Goal: Task Accomplishment & Management: Manage account settings

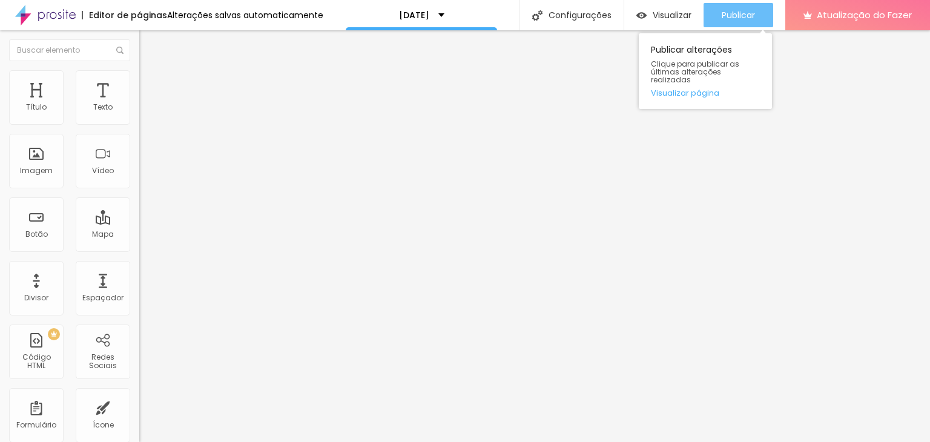
click at [745, 7] on div "Publicar" at bounding box center [738, 15] width 33 height 24
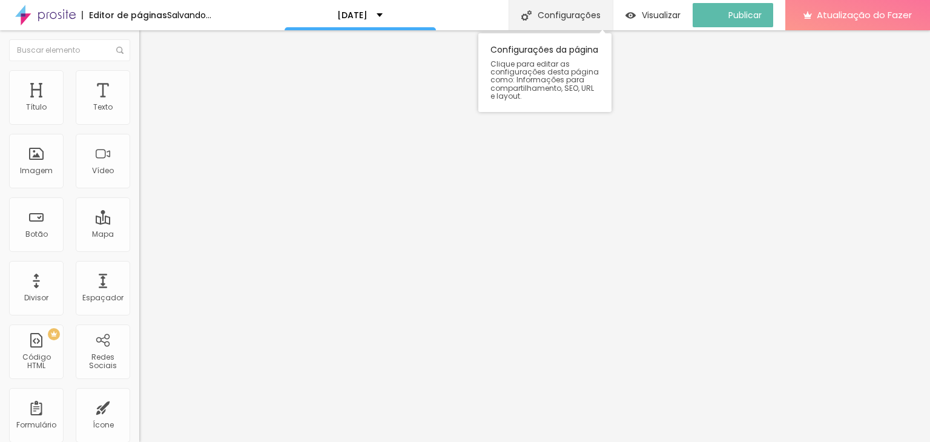
click at [591, 14] on font "Configurações" at bounding box center [569, 15] width 63 height 12
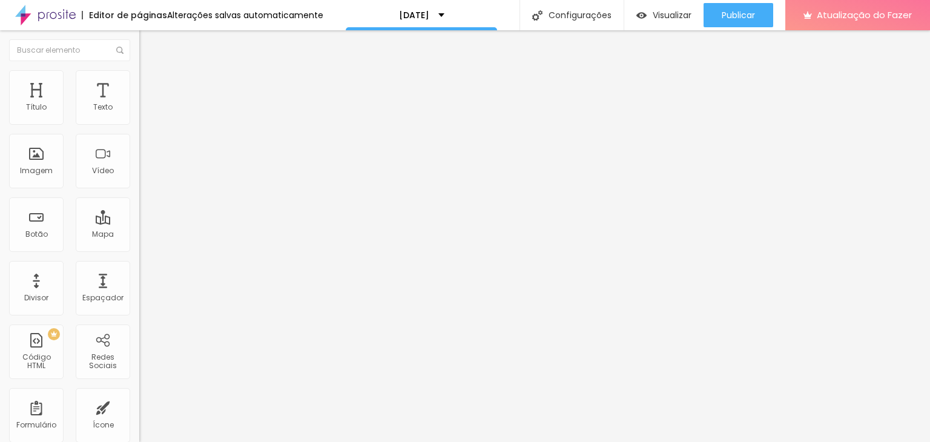
type input "[DATE]"
type input "/natal2025"
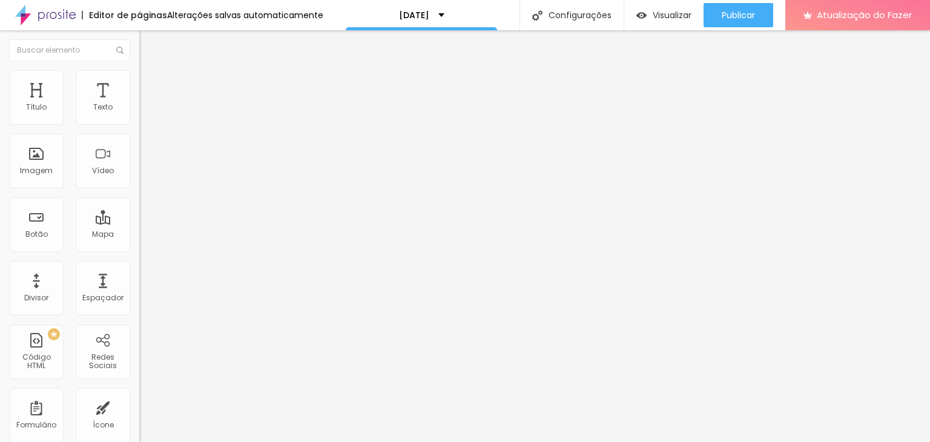
type input "[DATE]"
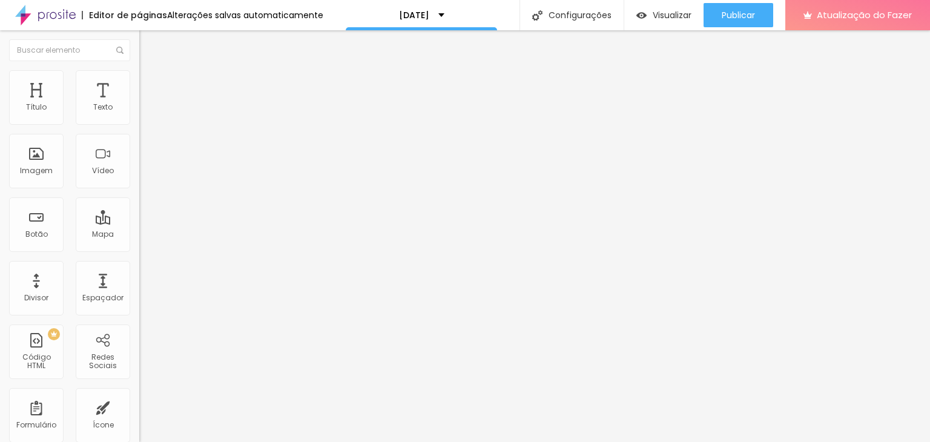
type input "[DATE]"
type textarea "#ensaionatal #ensaionatalino #natal2025#ensaiofamilia #ensaionatal"
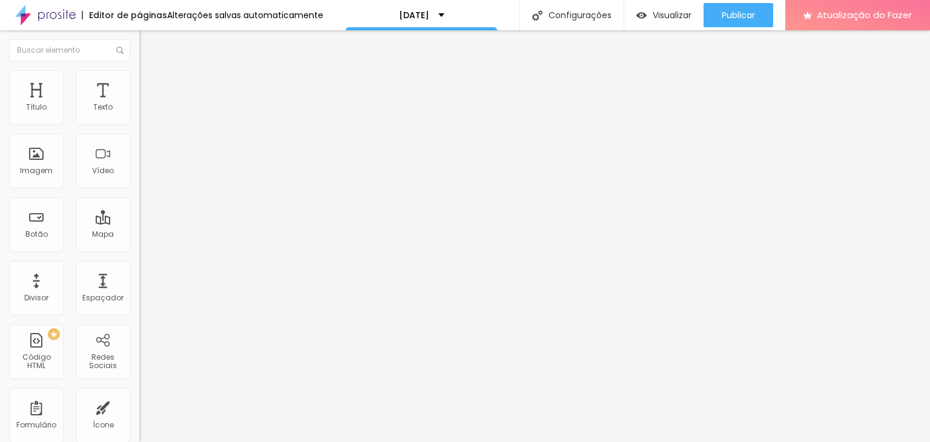
scroll to position [5, 0]
